Goal: Task Accomplishment & Management: Complete application form

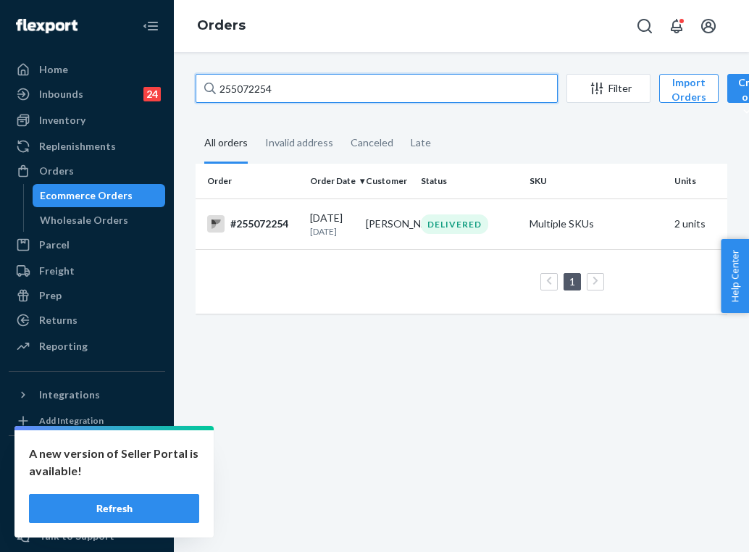
click at [357, 91] on input "255072254" at bounding box center [377, 88] width 362 height 29
click at [260, 88] on input "255072254" at bounding box center [377, 88] width 362 height 29
type input "255301016"
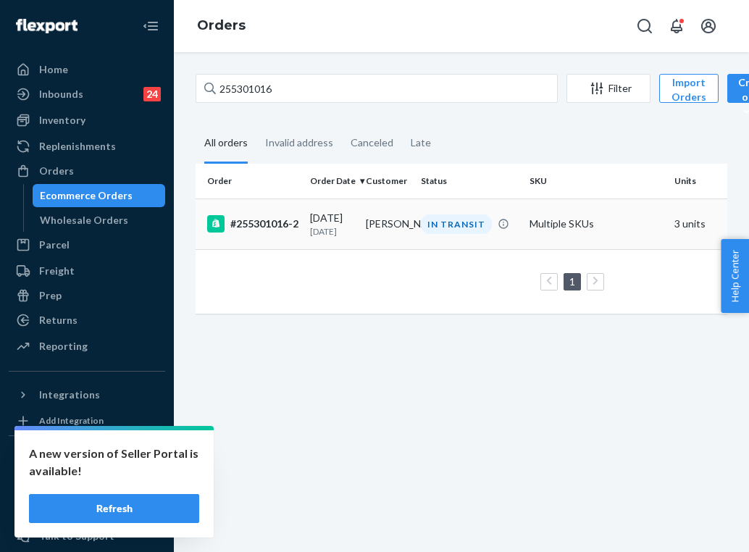
click at [376, 231] on td "[PERSON_NAME]" at bounding box center [388, 224] width 56 height 51
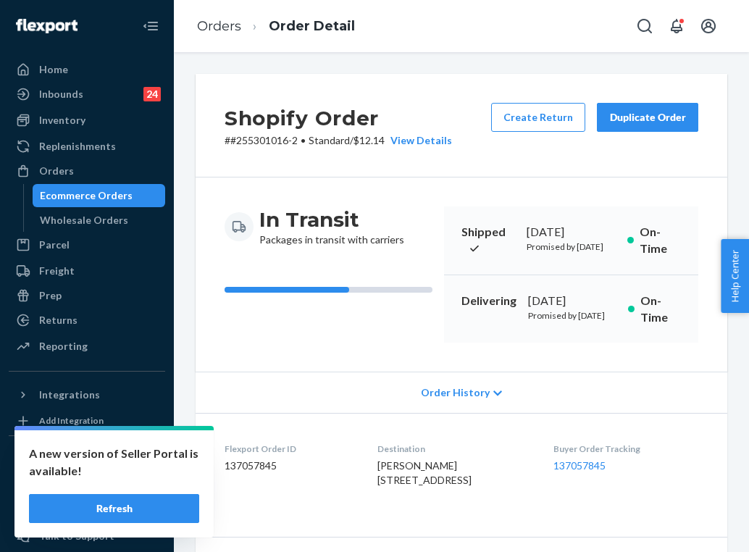
scroll to position [64, 0]
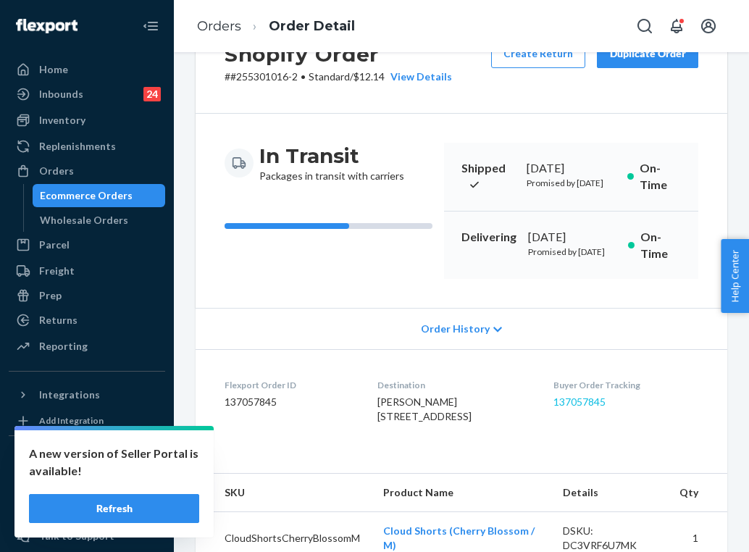
click at [575, 408] on link "137057845" at bounding box center [580, 402] width 52 height 12
click at [229, 23] on link "Orders" at bounding box center [219, 26] width 44 height 16
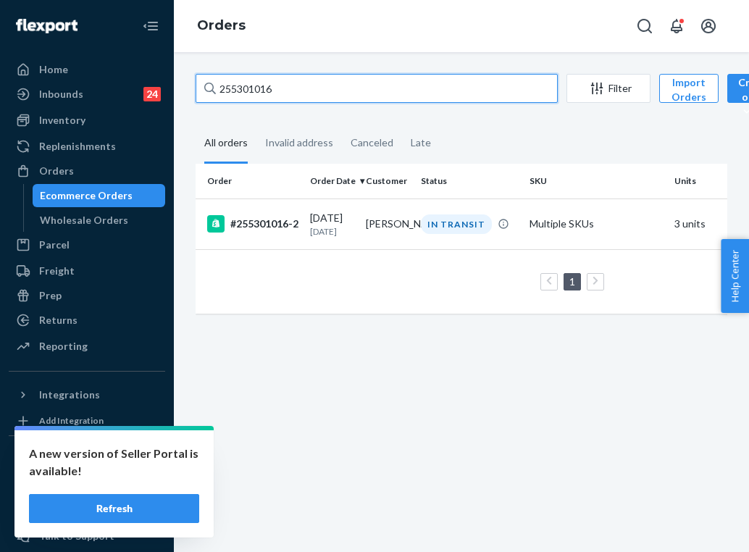
click at [288, 92] on input "255301016" at bounding box center [377, 88] width 362 height 29
paste input "55860"
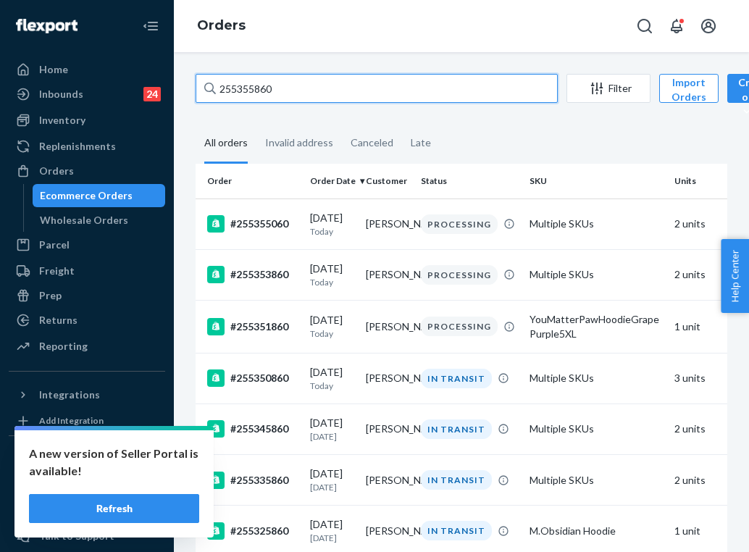
click at [269, 91] on input "255355860" at bounding box center [377, 88] width 362 height 29
paste input "166408"
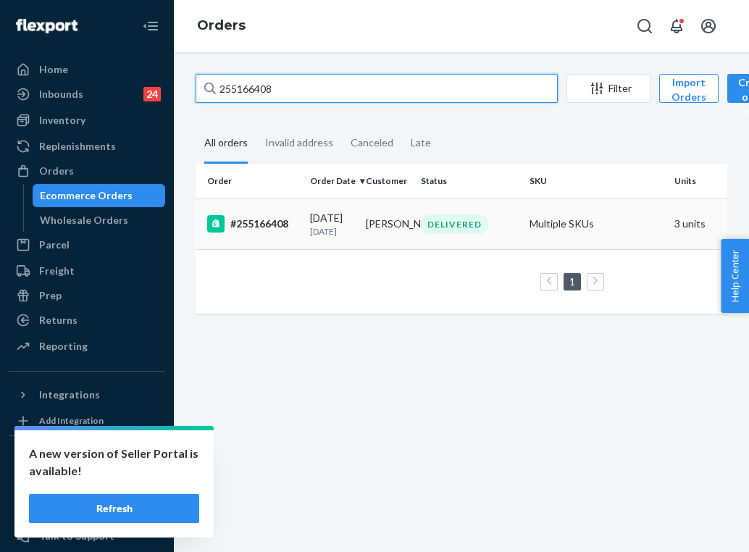
type input "255166408"
click at [311, 226] on p "[DATE]" at bounding box center [332, 231] width 44 height 12
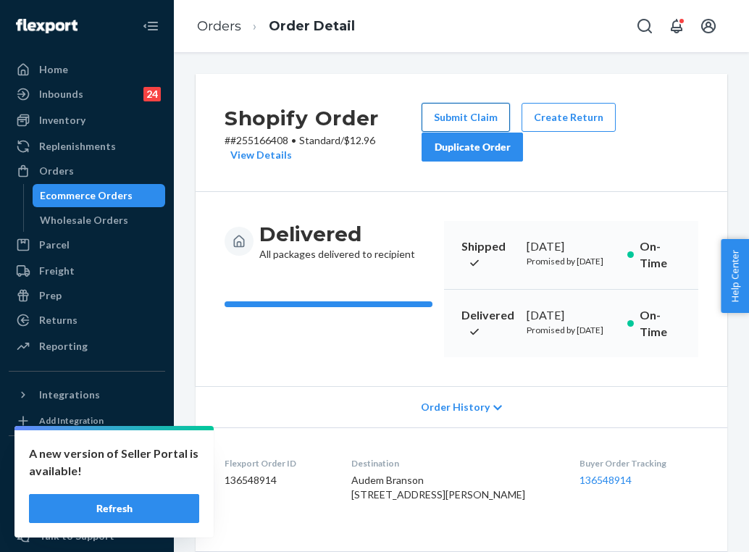
click at [490, 112] on button "Submit Claim" at bounding box center [466, 117] width 88 height 29
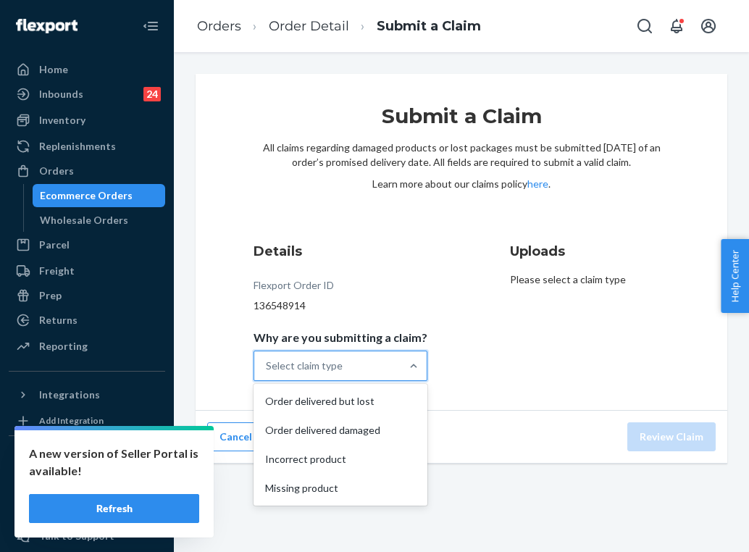
click at [401, 356] on div at bounding box center [414, 365] width 26 height 29
click at [267, 359] on input "Why are you submitting a claim? option Order delivered but lost focused, 1 of 4…" at bounding box center [266, 366] width 1 height 14
click at [362, 429] on div "Order delivered damaged" at bounding box center [340, 430] width 168 height 29
click at [267, 373] on input "Why are you submitting a claim? option Order delivered damaged focused, 2 of 4.…" at bounding box center [266, 366] width 1 height 14
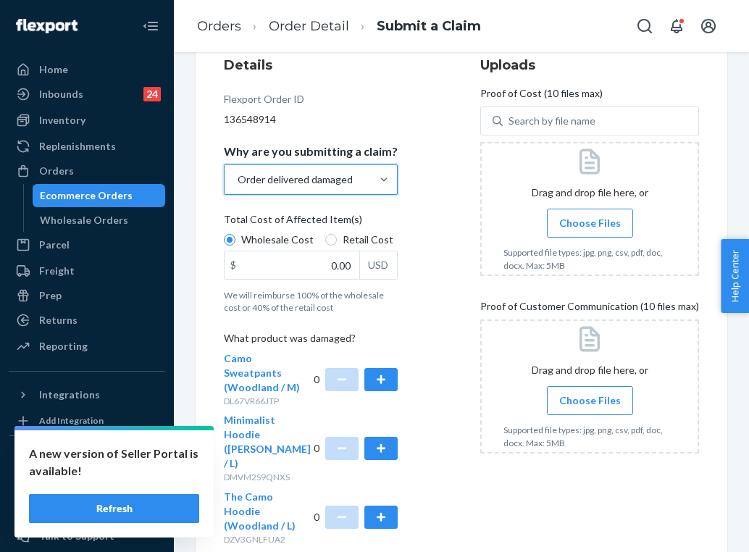
scroll to position [188, 0]
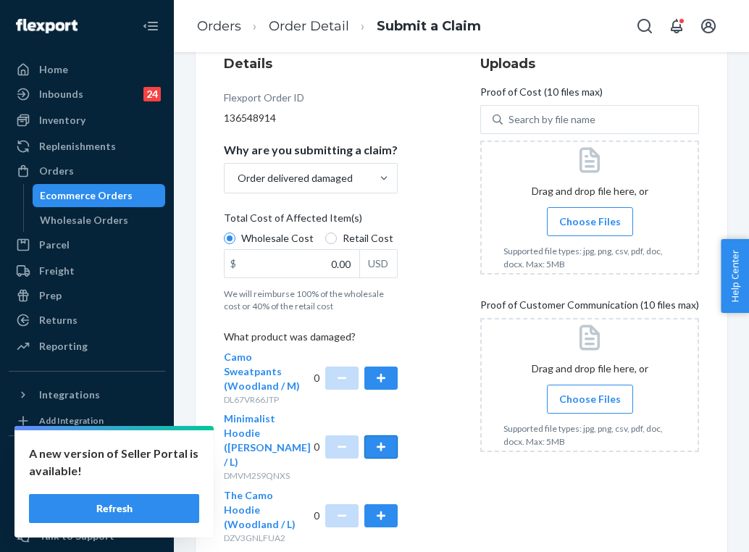
click at [385, 435] on button "button" at bounding box center [380, 446] width 33 height 23
click at [582, 394] on span "Choose Files" at bounding box center [590, 399] width 62 height 14
click at [590, 394] on input "Choose Files" at bounding box center [590, 399] width 1 height 16
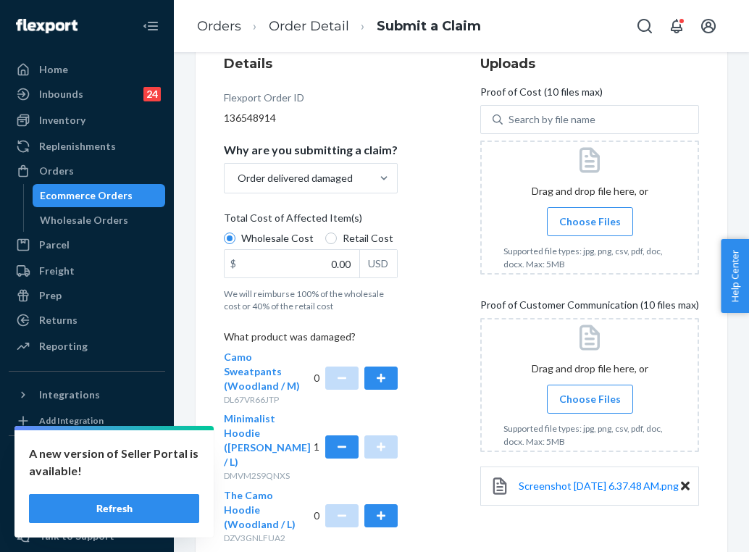
click at [580, 396] on span "Choose Files" at bounding box center [590, 399] width 62 height 14
click at [590, 396] on input "Choose Files" at bounding box center [590, 399] width 1 height 16
click at [580, 406] on span "Choose Files" at bounding box center [590, 399] width 62 height 14
click at [590, 406] on input "Choose Files" at bounding box center [590, 399] width 1 height 16
click at [582, 398] on span "Choose Files" at bounding box center [590, 399] width 62 height 14
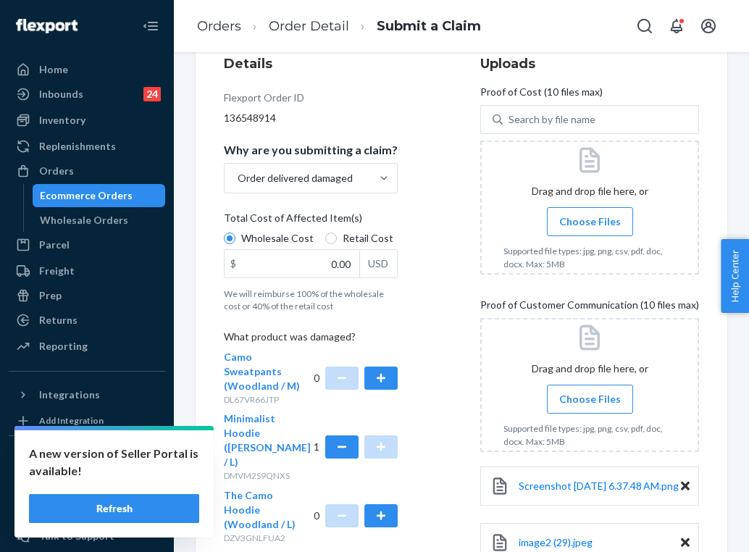
click at [590, 398] on input "Choose Files" at bounding box center [590, 399] width 1 height 16
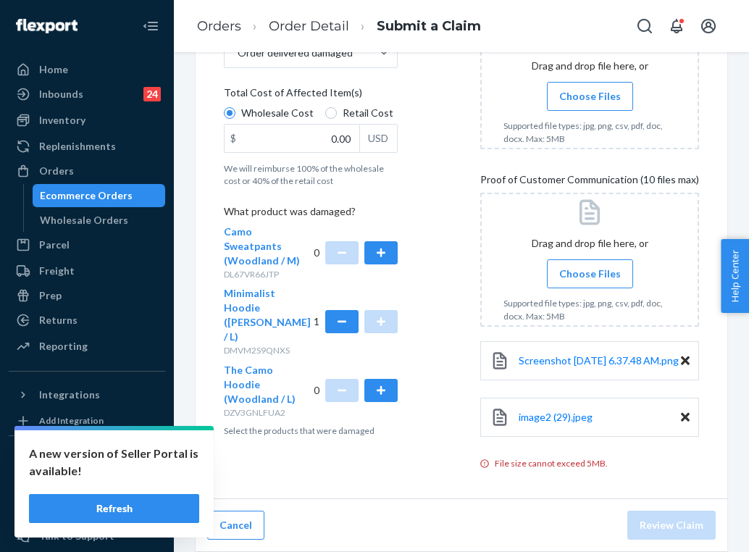
scroll to position [322, 0]
click at [576, 267] on span "Choose Files" at bounding box center [590, 274] width 62 height 14
click at [590, 266] on input "Choose Files" at bounding box center [590, 274] width 1 height 16
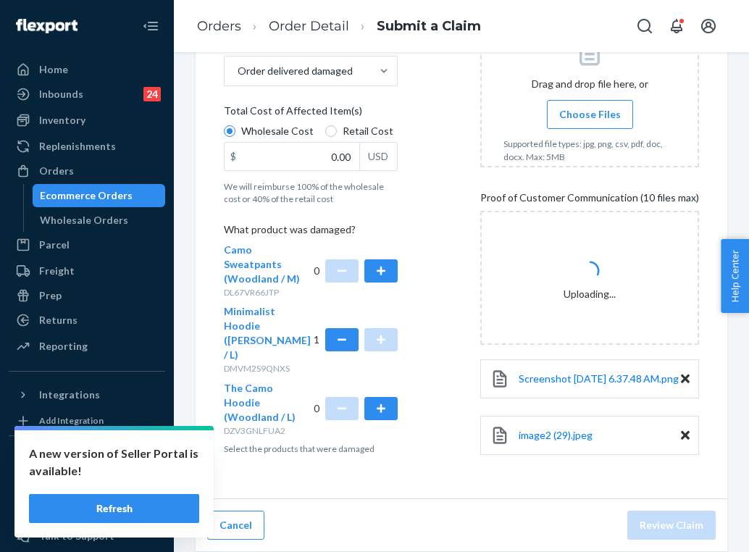
scroll to position [304, 0]
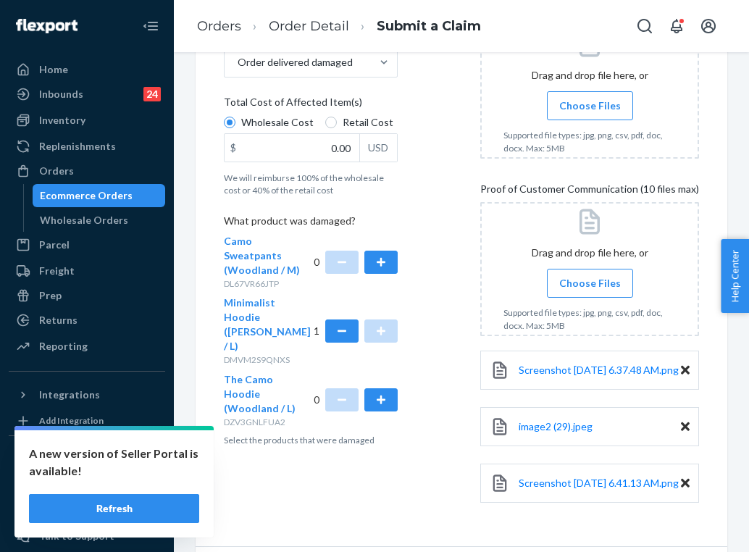
click at [573, 267] on div at bounding box center [589, 269] width 219 height 134
click at [590, 268] on div at bounding box center [589, 269] width 219 height 134
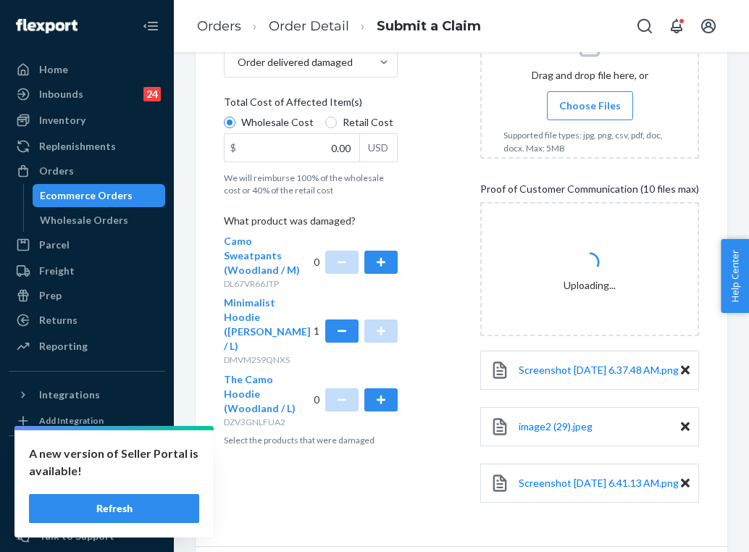
click at [590, 89] on div at bounding box center [589, 92] width 219 height 134
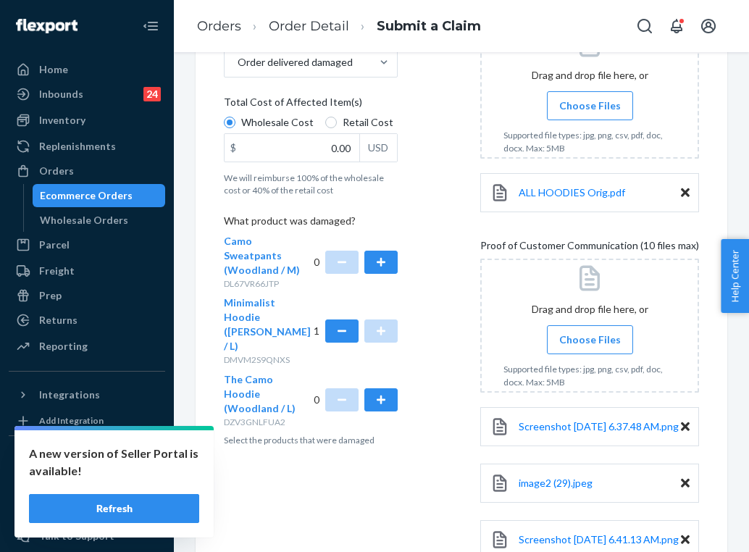
click at [333, 131] on div "Wholesale Cost Retail Cost" at bounding box center [310, 124] width 185 height 18
click at [235, 128] on input "Wholesale Cost" at bounding box center [230, 123] width 12 height 12
click at [340, 130] on div "Wholesale Cost Retail Cost" at bounding box center [310, 124] width 185 height 18
click at [235, 128] on input "Wholesale Cost" at bounding box center [230, 123] width 12 height 12
click at [328, 130] on div "Wholesale Cost Retail Cost" at bounding box center [310, 124] width 185 height 18
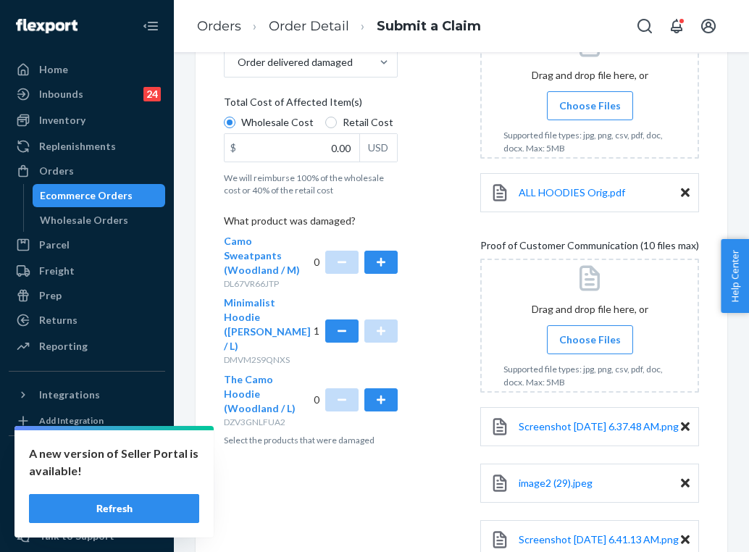
click at [235, 128] on input "Wholesale Cost" at bounding box center [230, 123] width 12 height 12
click at [335, 132] on div "Wholesale Cost Retail Cost" at bounding box center [310, 124] width 185 height 18
click at [235, 128] on input "Wholesale Cost" at bounding box center [230, 123] width 12 height 12
click at [449, 201] on div "Details Flexport Order ID 136548914 Why are you submitting a claim? Order deliv…" at bounding box center [461, 284] width 475 height 692
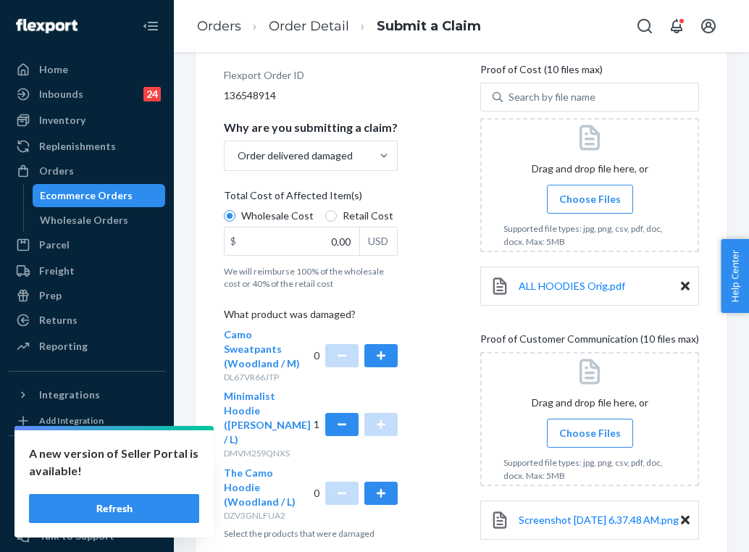
scroll to position [206, 0]
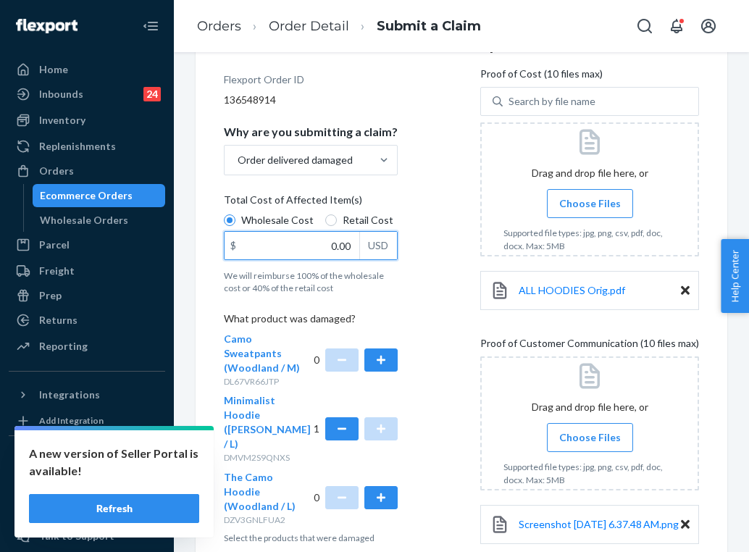
click at [323, 254] on input "0.00" at bounding box center [292, 246] width 135 height 28
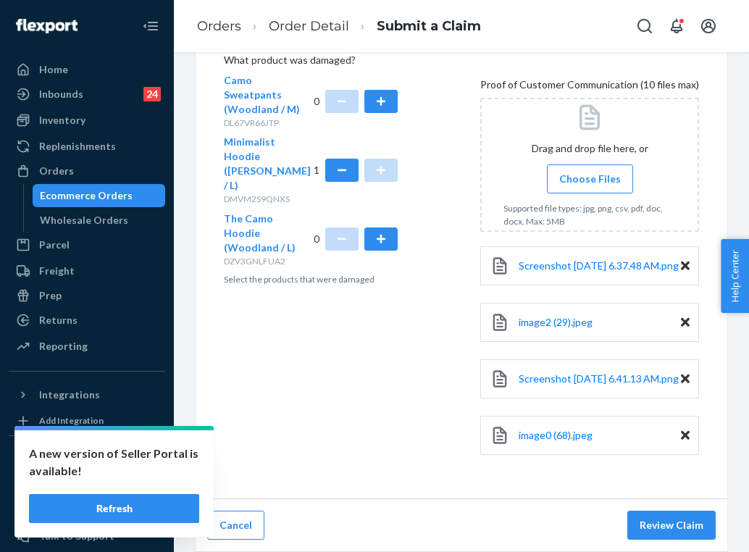
scroll to position [482, 0]
type input "47.00"
click at [646, 527] on button "Review Claim" at bounding box center [671, 525] width 88 height 29
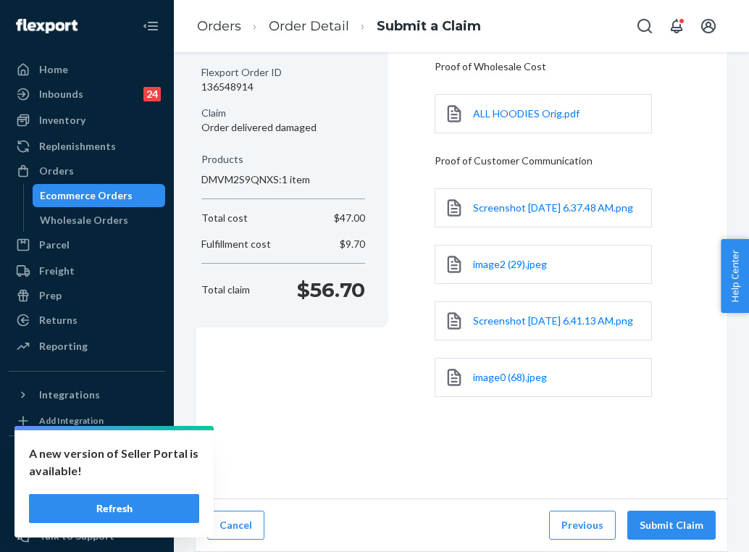
scroll to position [178, 0]
click at [673, 520] on button "Submit Claim" at bounding box center [671, 525] width 88 height 29
